Goal: Task Accomplishment & Management: Use online tool/utility

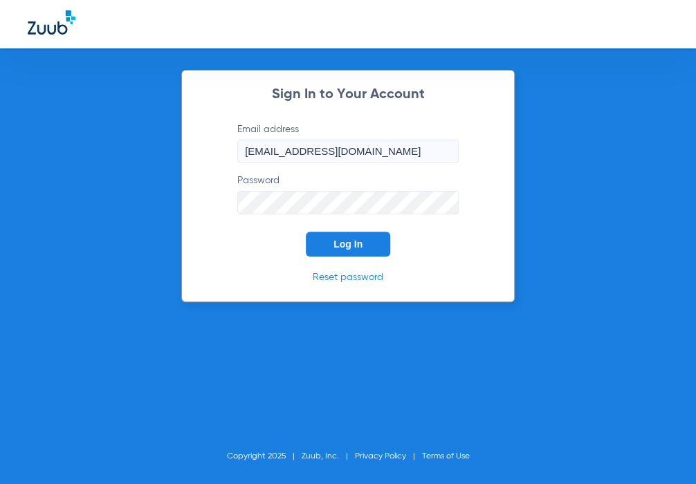
click at [338, 239] on span "Log In" at bounding box center [348, 244] width 29 height 11
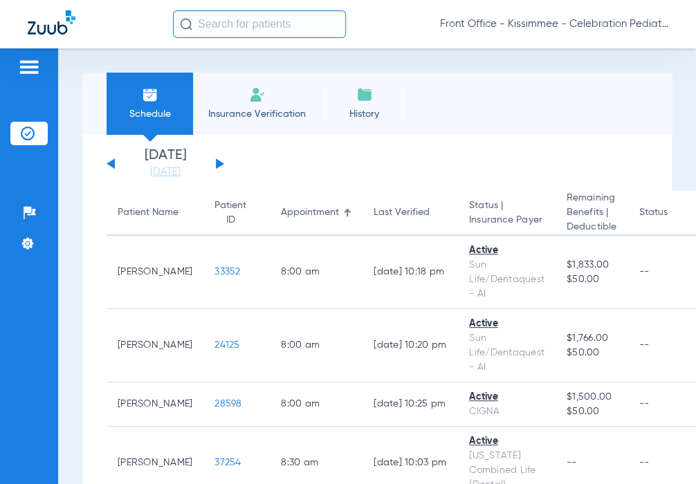
click at [222, 162] on div "[DATE] [DATE] [DATE] [DATE] [DATE] [DATE] [DATE] [DATE] [DATE] [DATE] [DATE] [D…" at bounding box center [166, 164] width 118 height 30
click at [219, 162] on button at bounding box center [220, 163] width 8 height 10
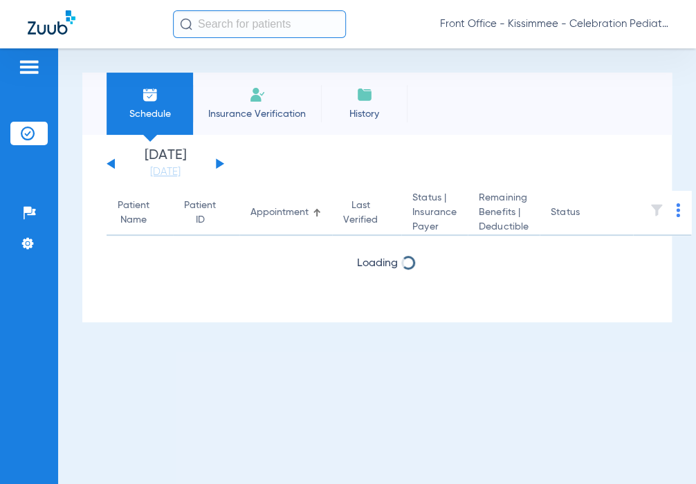
click at [219, 162] on button at bounding box center [220, 163] width 8 height 10
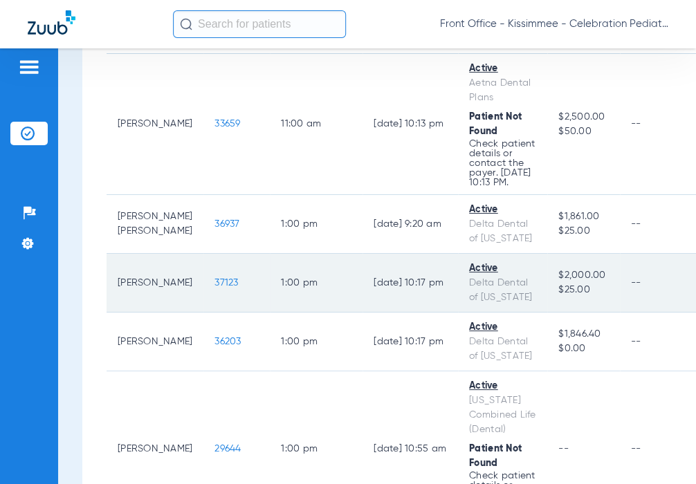
scroll to position [1730, 0]
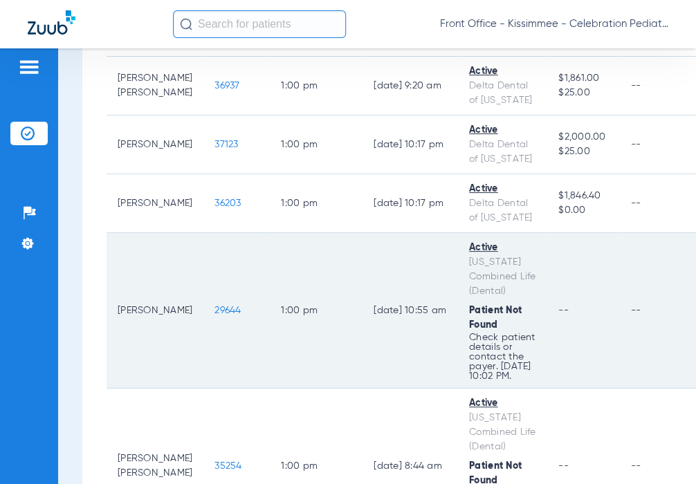
click at [215, 316] on span "29644" at bounding box center [228, 311] width 26 height 10
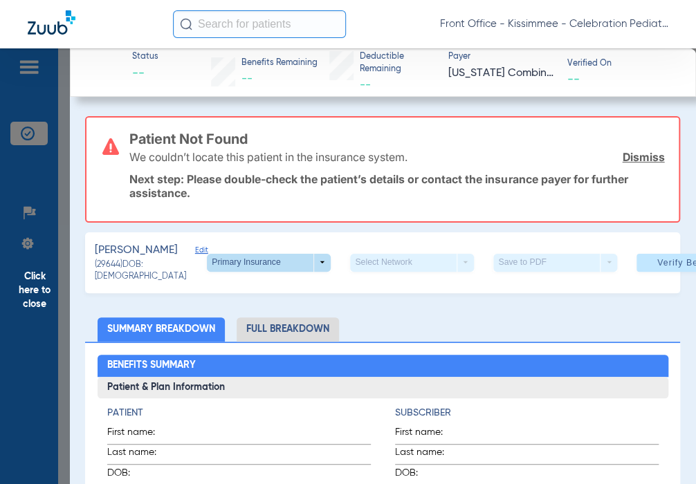
click at [291, 272] on span at bounding box center [269, 263] width 124 height 18
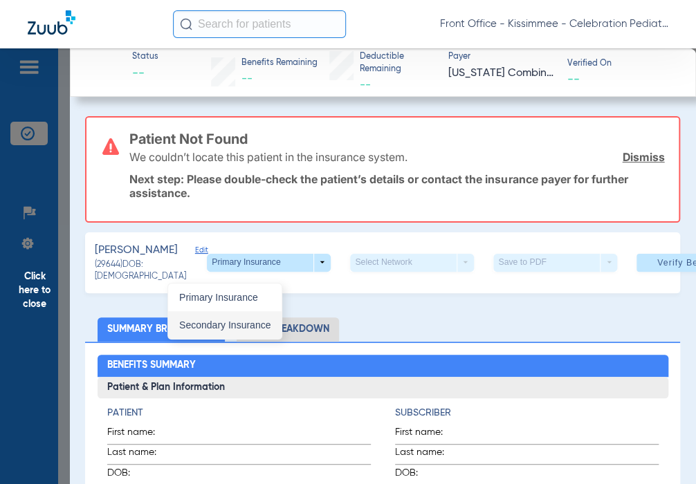
click at [261, 317] on button "Secondary Insurance" at bounding box center [224, 325] width 113 height 28
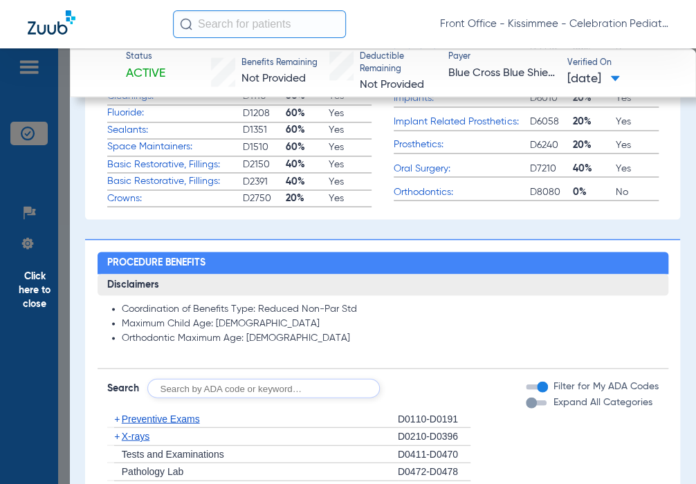
scroll to position [830, 0]
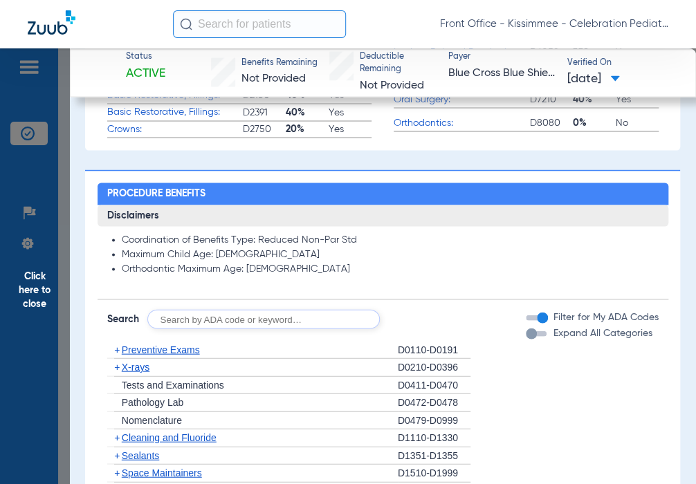
click at [526, 339] on div "button" at bounding box center [531, 333] width 11 height 11
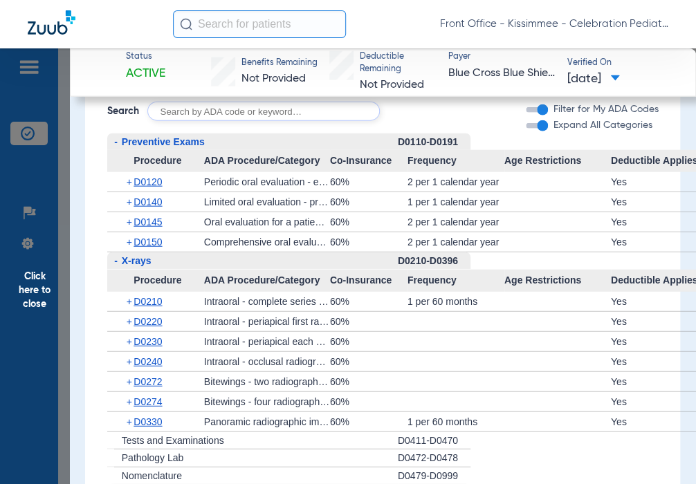
scroll to position [1107, 0]
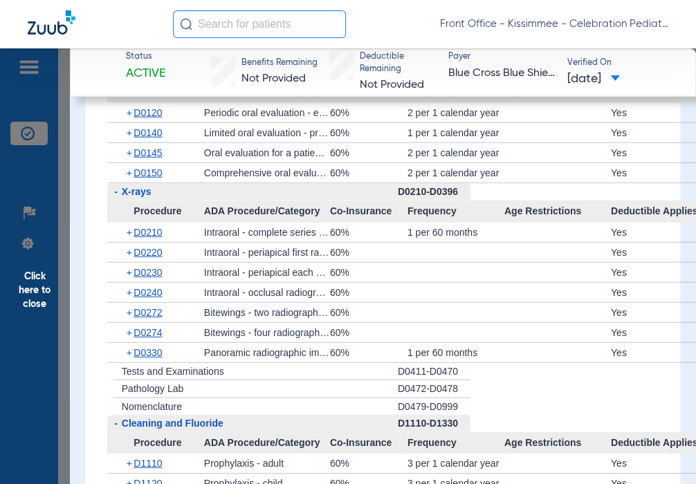
click at [37, 315] on span "Click here to close" at bounding box center [35, 290] width 70 height 484
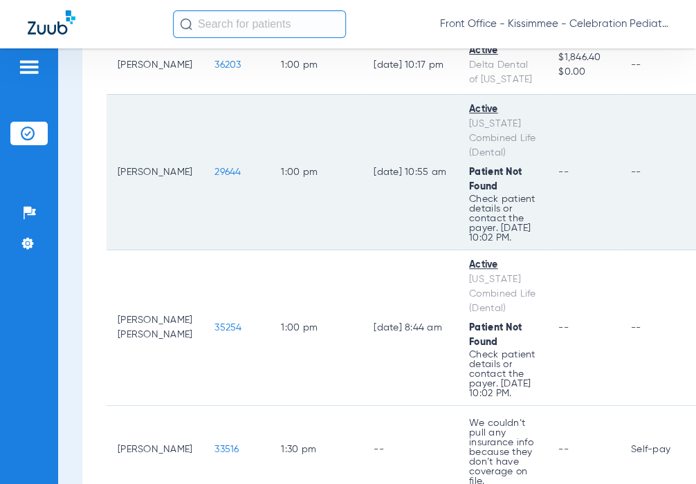
scroll to position [1938, 0]
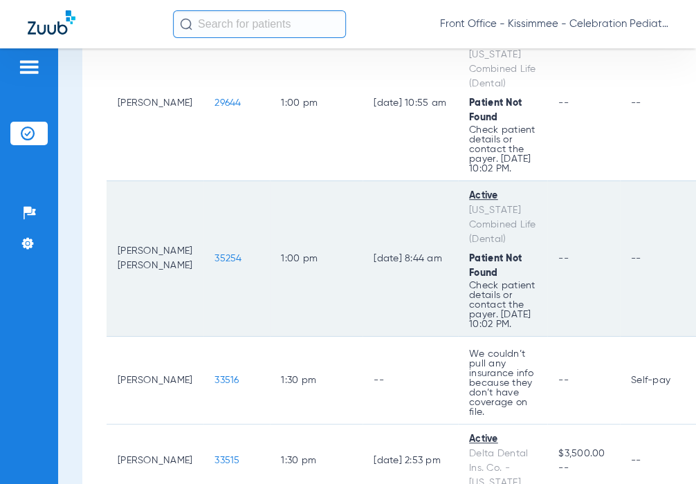
click at [215, 264] on span "35254" at bounding box center [228, 259] width 27 height 10
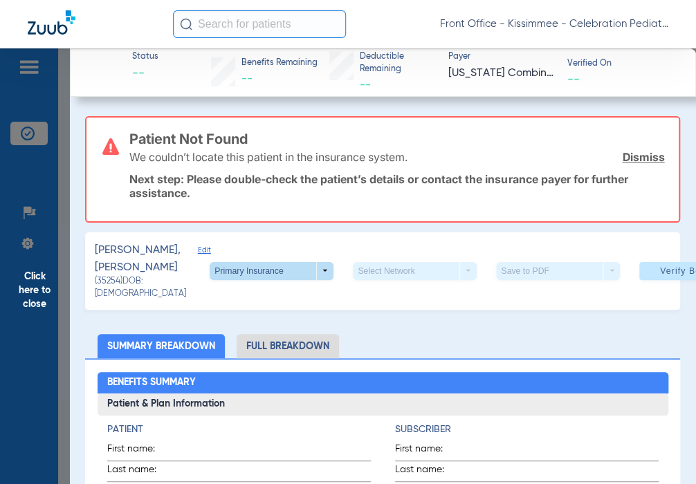
click at [278, 280] on span at bounding box center [272, 271] width 124 height 18
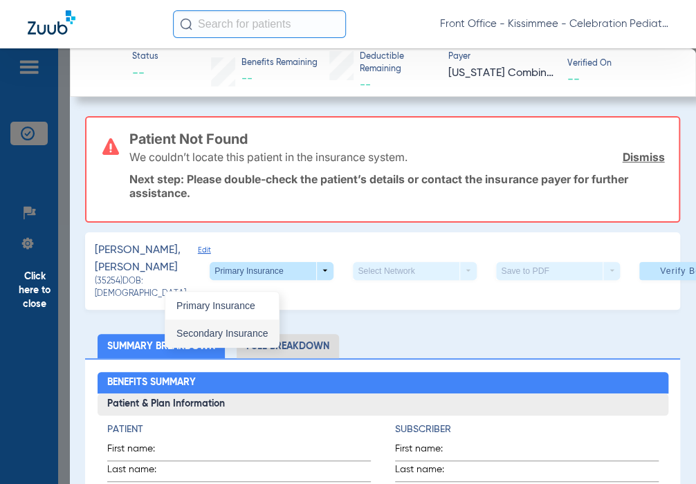
click at [249, 333] on span "Secondary Insurance" at bounding box center [221, 334] width 91 height 10
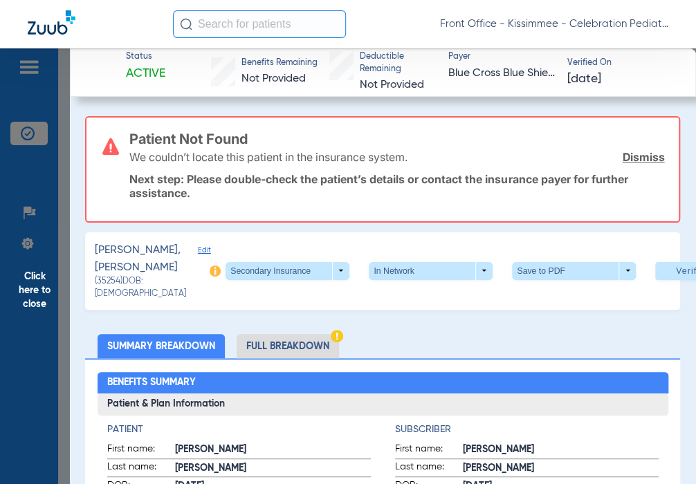
click at [282, 358] on li "Full Breakdown" at bounding box center [288, 346] width 102 height 24
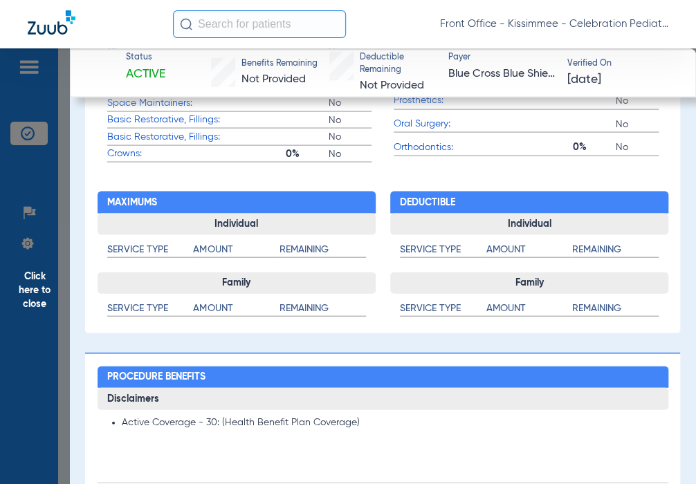
scroll to position [1107, 0]
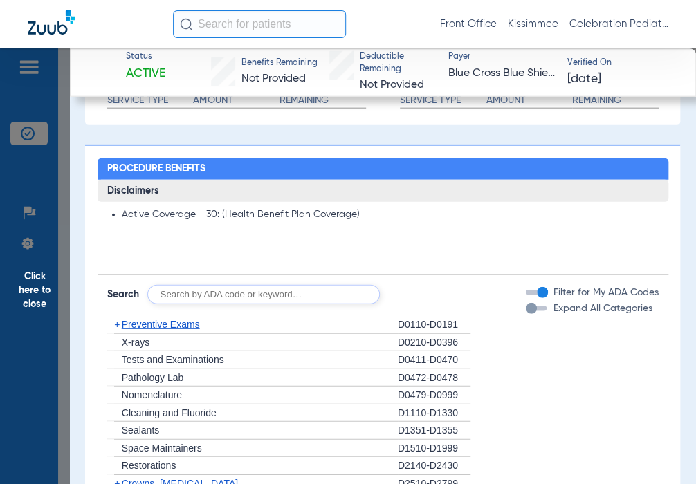
click at [53, 289] on span "Click here to close" at bounding box center [35, 290] width 70 height 484
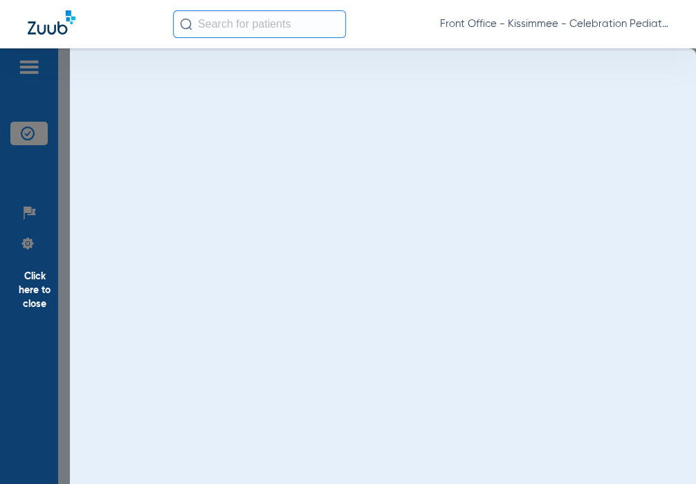
scroll to position [0, 0]
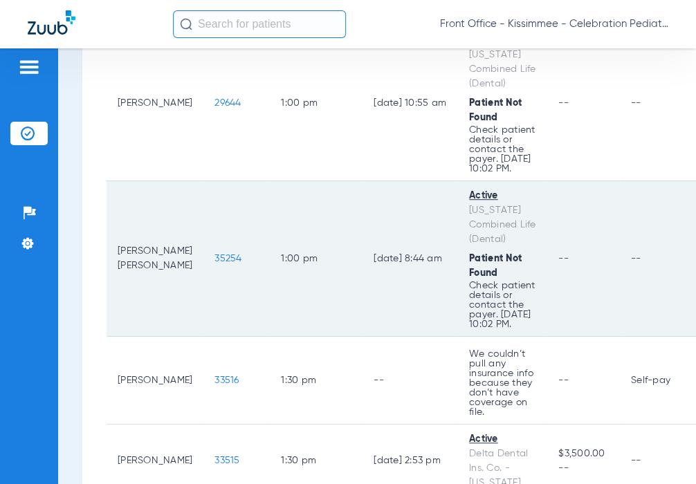
click at [215, 264] on span "35254" at bounding box center [228, 259] width 27 height 10
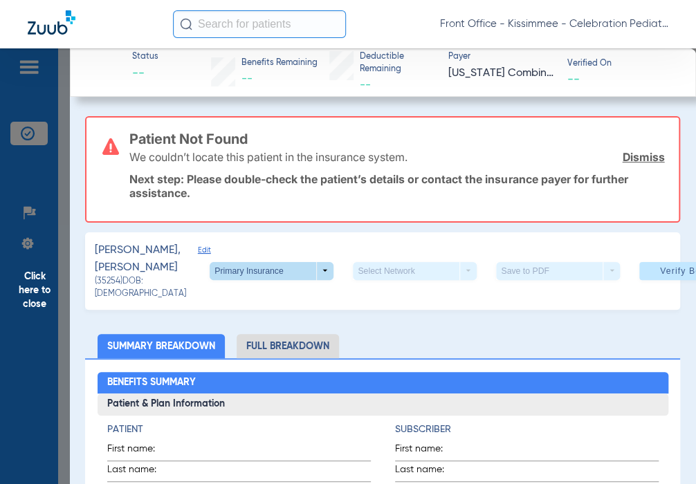
click at [280, 280] on span at bounding box center [272, 271] width 124 height 18
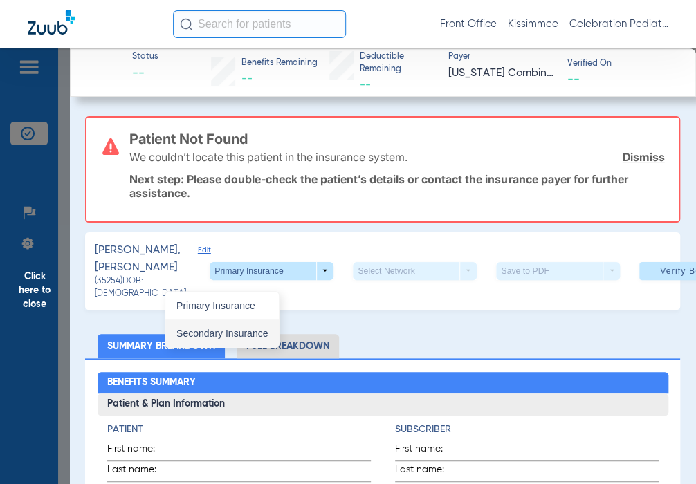
click at [253, 329] on span "Secondary Insurance" at bounding box center [221, 334] width 91 height 10
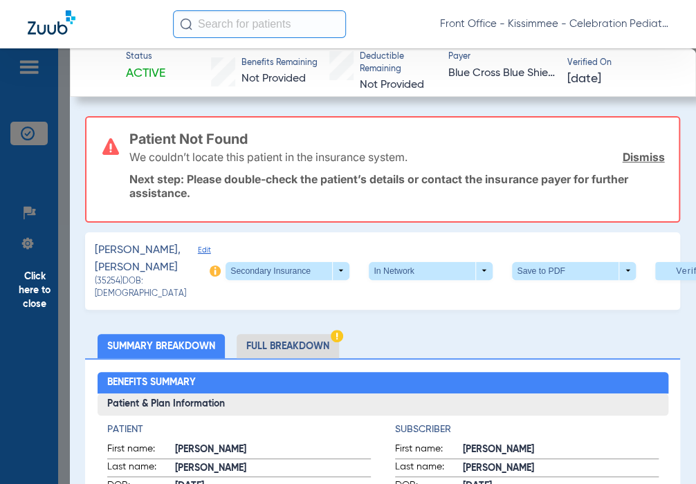
click at [285, 355] on li "Full Breakdown" at bounding box center [288, 346] width 102 height 24
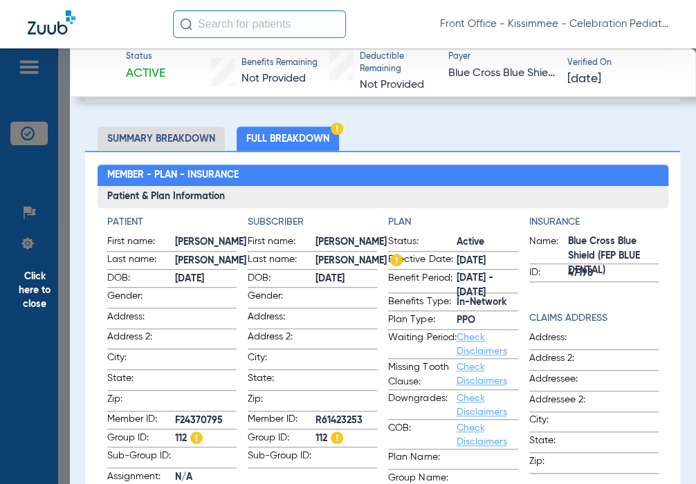
scroll to position [277, 0]
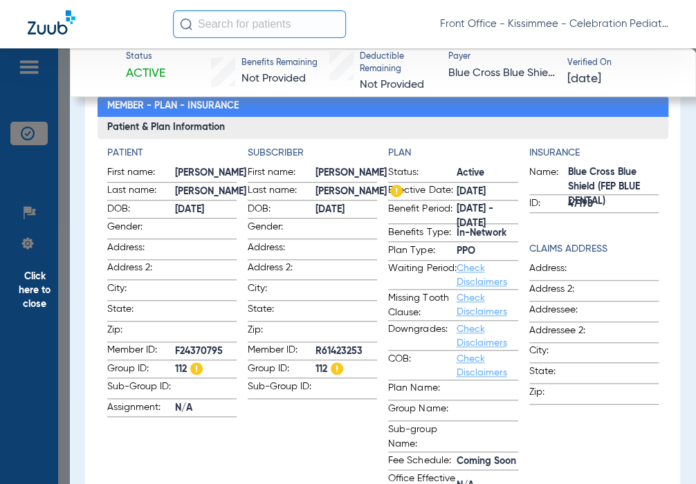
click at [282, 441] on app-subscriber-information "Subscriber First name: [PERSON_NAME] Last name: [PERSON_NAME]: [DEMOGRAPHIC_DAT…" at bounding box center [312, 324] width 129 height 356
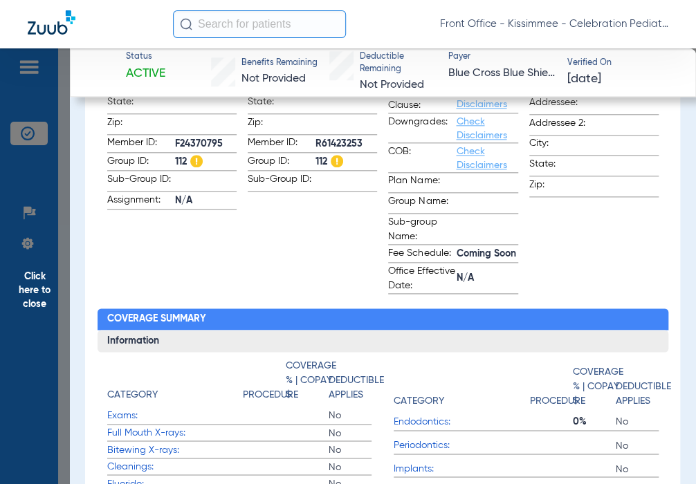
scroll to position [138, 0]
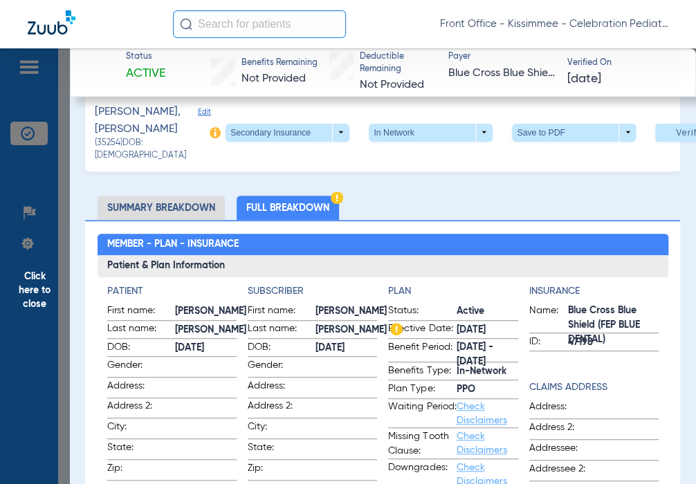
click at [49, 296] on span "Click here to close" at bounding box center [35, 290] width 70 height 484
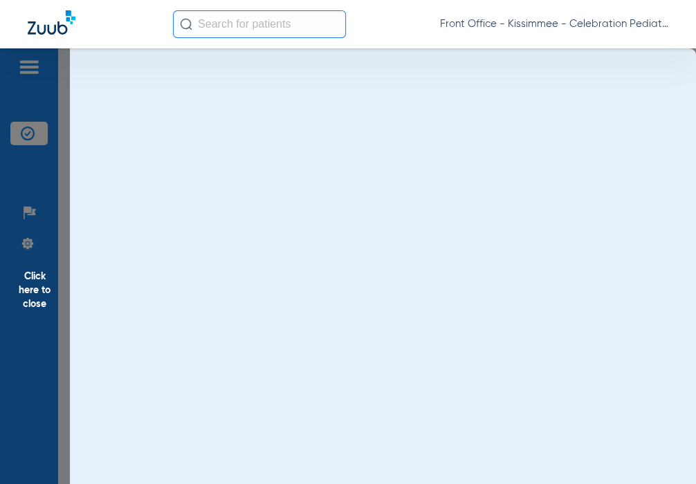
scroll to position [0, 0]
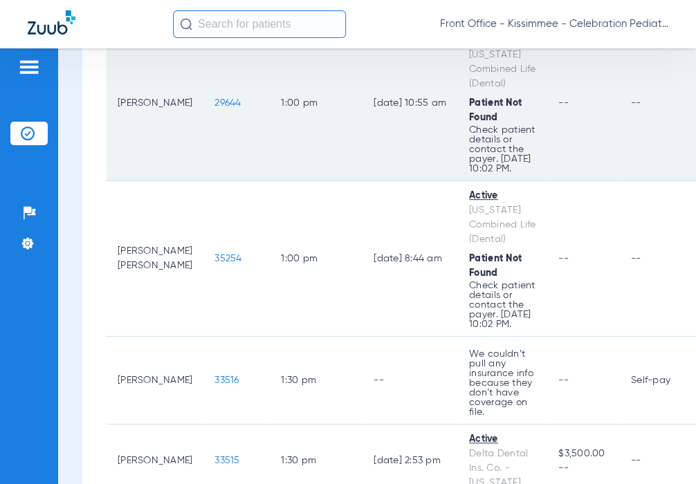
click at [215, 108] on span "29644" at bounding box center [228, 103] width 26 height 10
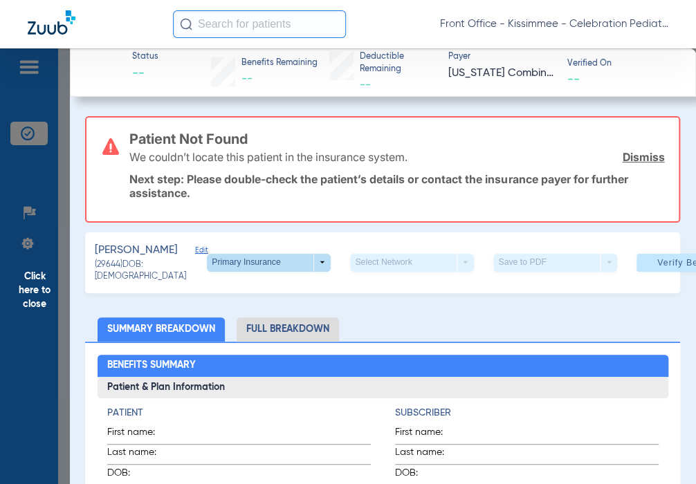
click at [283, 272] on span at bounding box center [269, 263] width 124 height 18
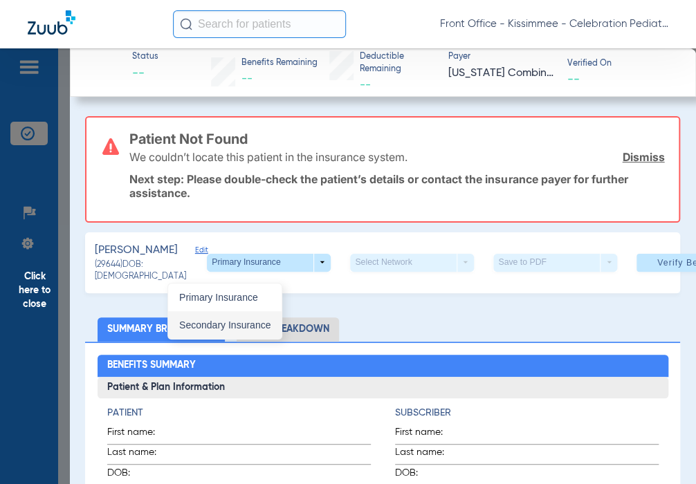
click at [259, 318] on button "Secondary Insurance" at bounding box center [224, 325] width 113 height 28
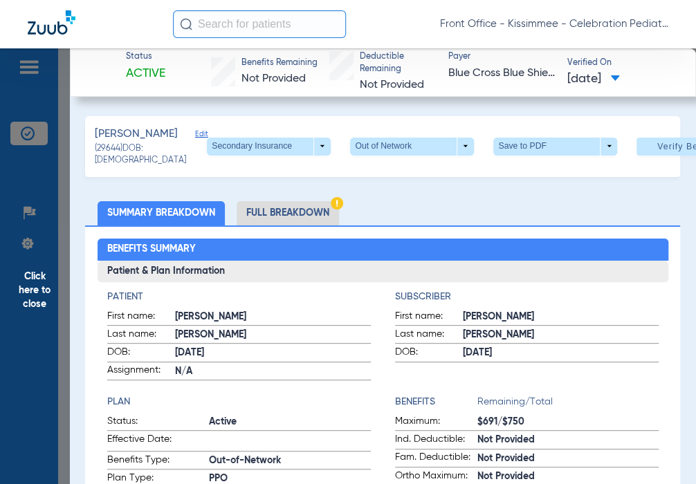
click at [283, 226] on li "Full Breakdown" at bounding box center [288, 213] width 102 height 24
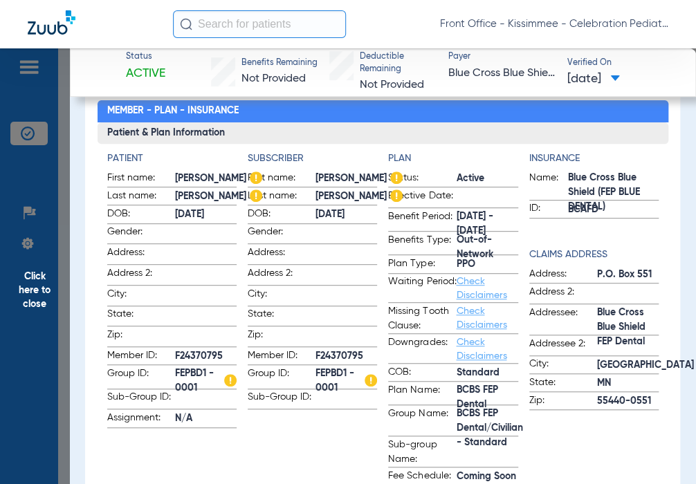
scroll to position [208, 0]
